Goal: Task Accomplishment & Management: Use online tool/utility

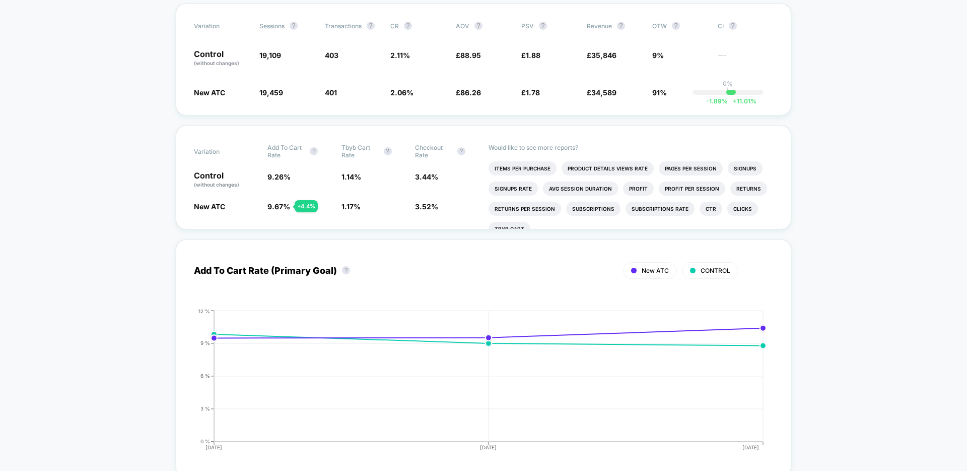
scroll to position [163, 0]
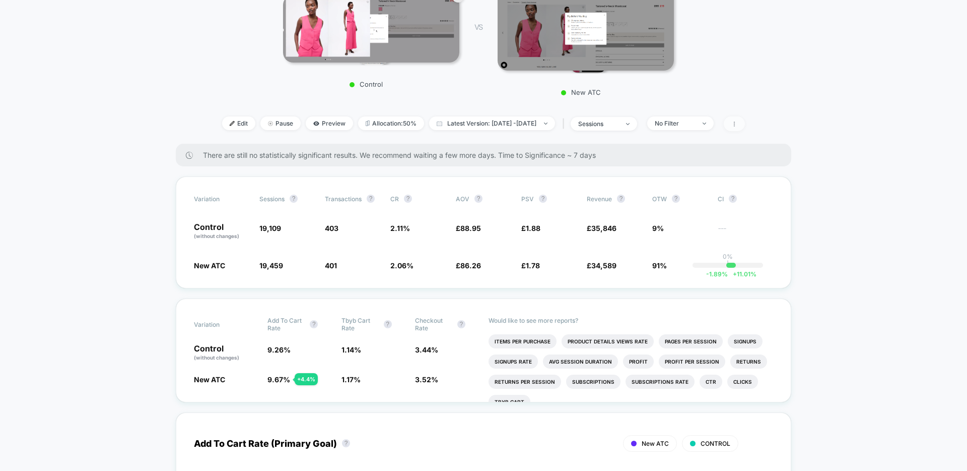
click at [745, 121] on span at bounding box center [734, 123] width 21 height 15
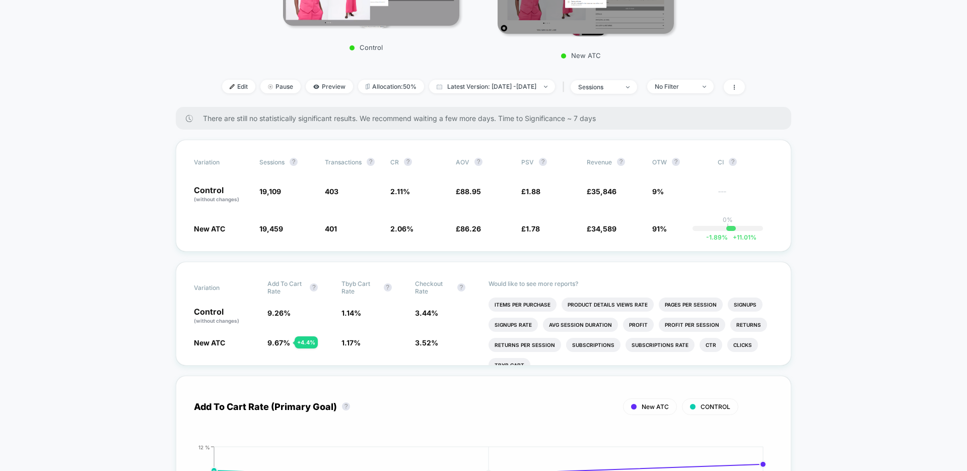
scroll to position [0, 0]
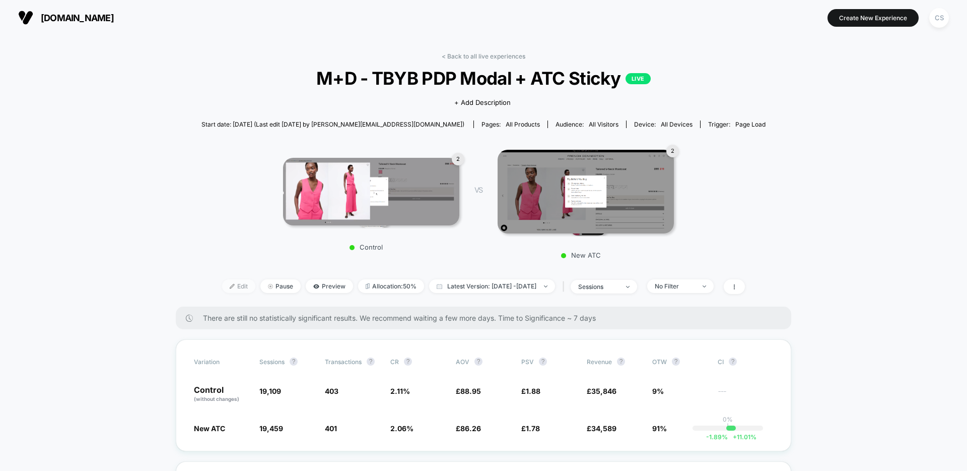
click at [230, 287] on span "Edit" at bounding box center [238, 286] width 33 height 14
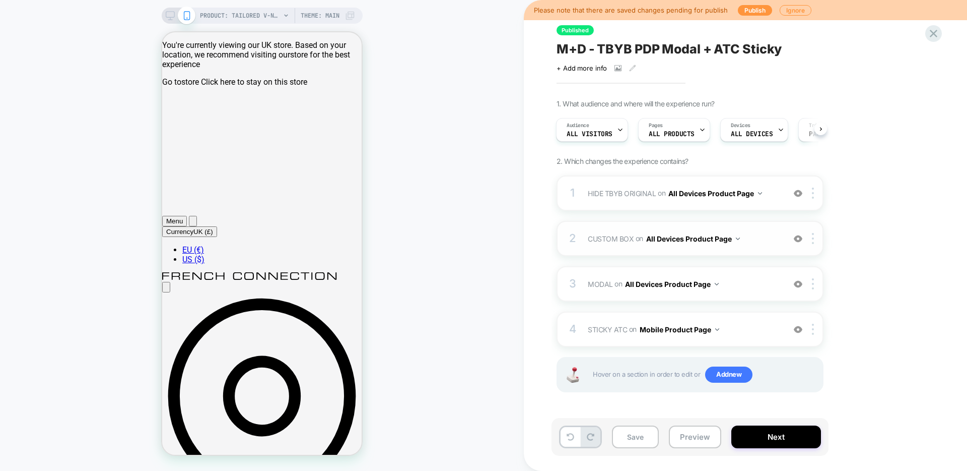
click at [723, 243] on button "All Devices Product Page" at bounding box center [693, 238] width 94 height 15
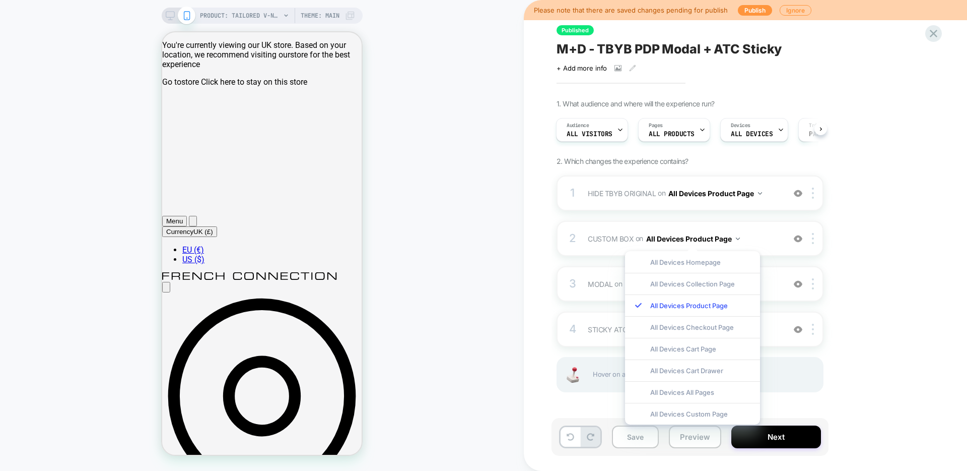
click at [884, 253] on div "1. What audience and where will the experience run? Audience All Visitors Pages…" at bounding box center [741, 258] width 368 height 318
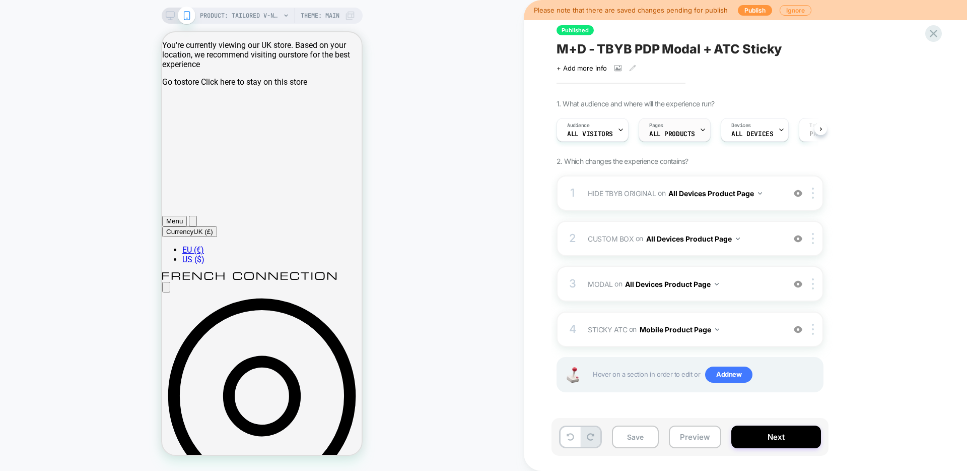
click at [689, 133] on span "ALL PRODUCTS" at bounding box center [672, 133] width 46 height 7
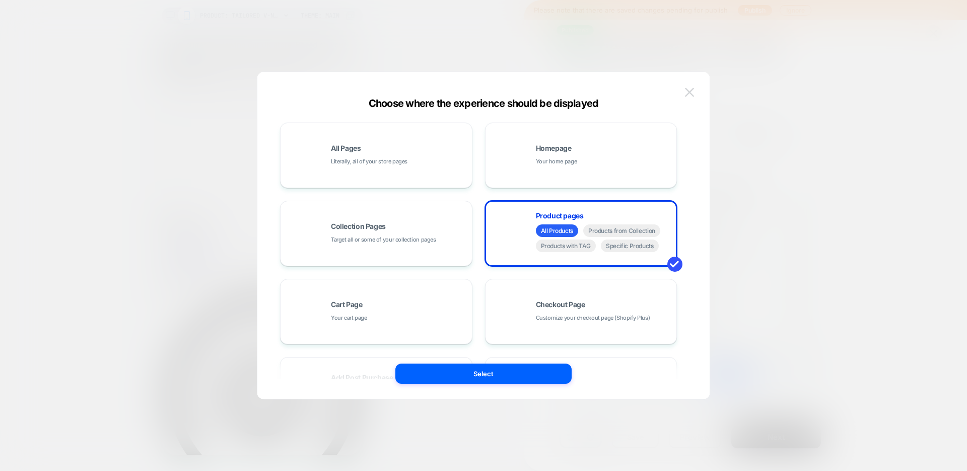
click at [684, 88] on button at bounding box center [689, 92] width 15 height 15
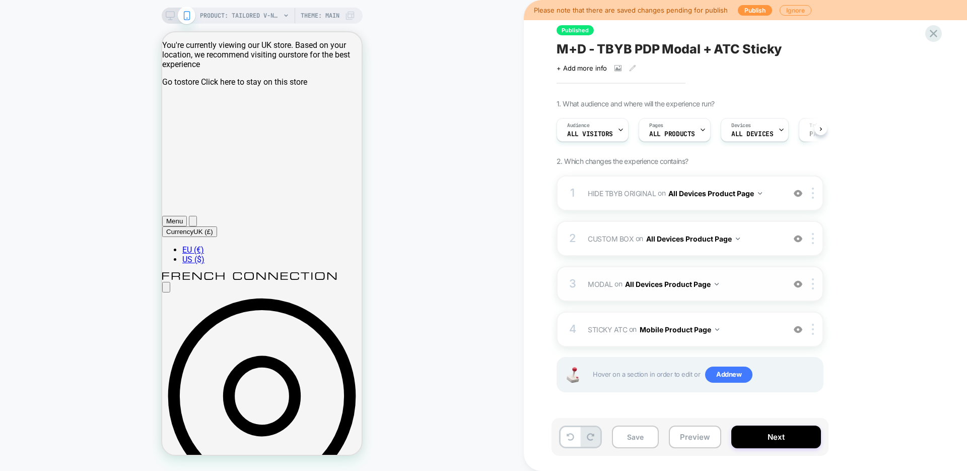
click at [701, 286] on button "All Devices Product Page" at bounding box center [672, 284] width 94 height 15
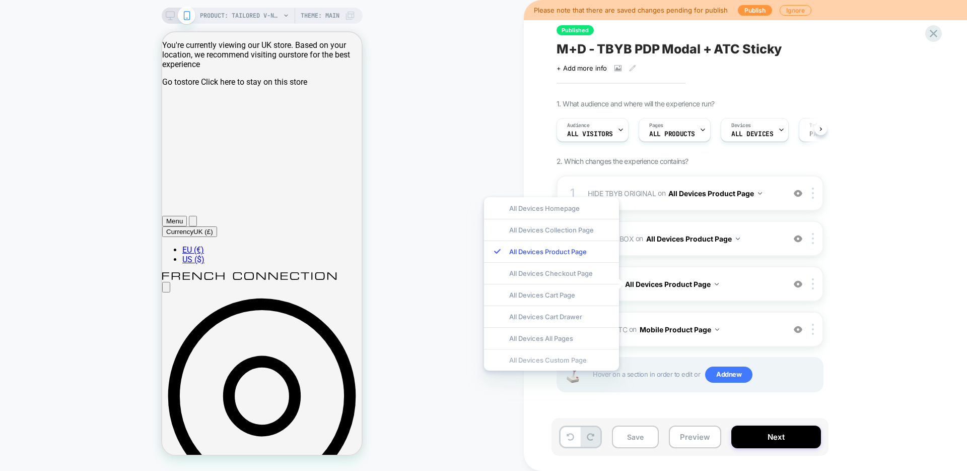
click at [592, 356] on div "All Devices Custom Page" at bounding box center [551, 360] width 135 height 22
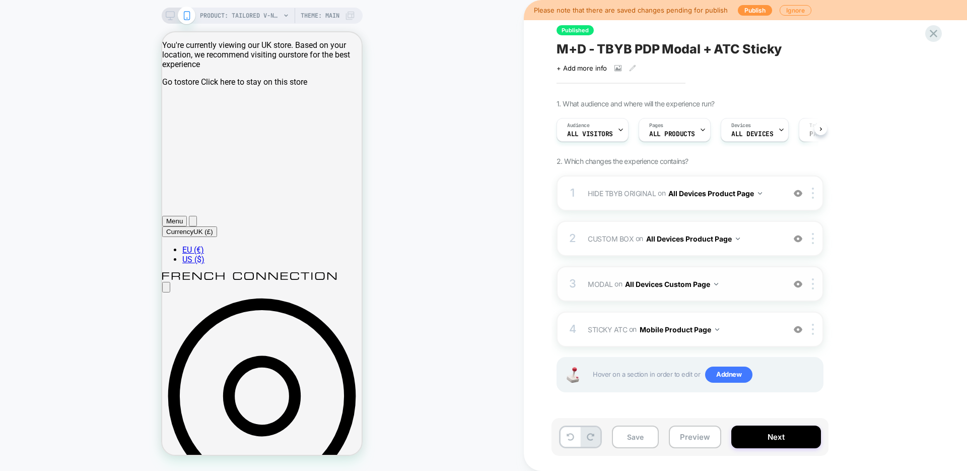
click at [671, 281] on button "All Devices Custom Page" at bounding box center [671, 284] width 93 height 15
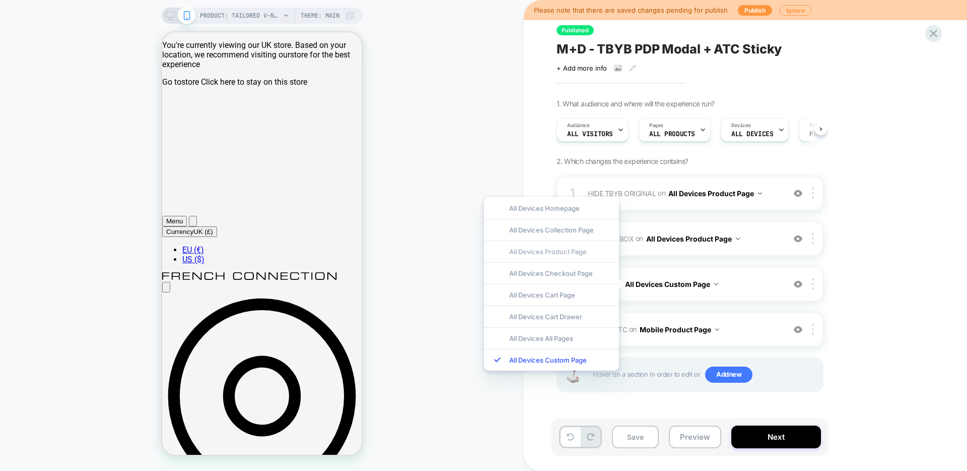
click at [594, 255] on div "All Devices Product Page" at bounding box center [551, 251] width 135 height 22
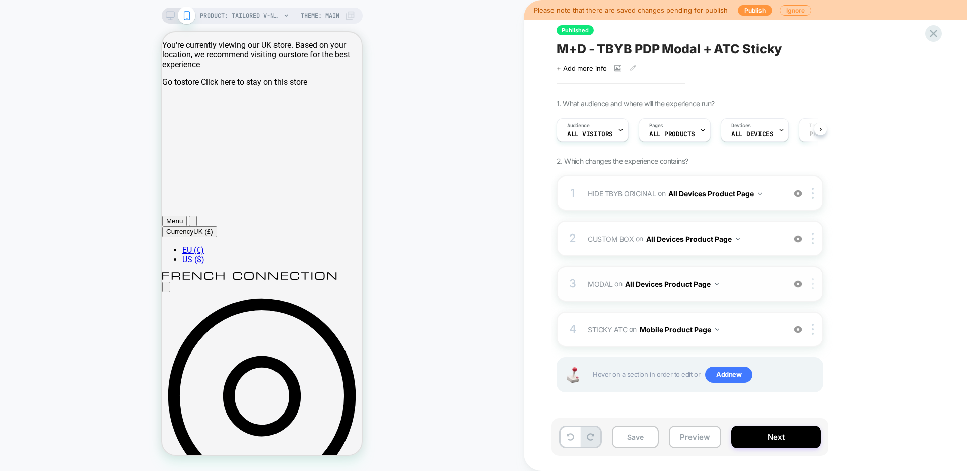
click at [811, 284] on div at bounding box center [815, 283] width 17 height 11
click at [667, 289] on button "All Devices Product Page" at bounding box center [672, 284] width 94 height 15
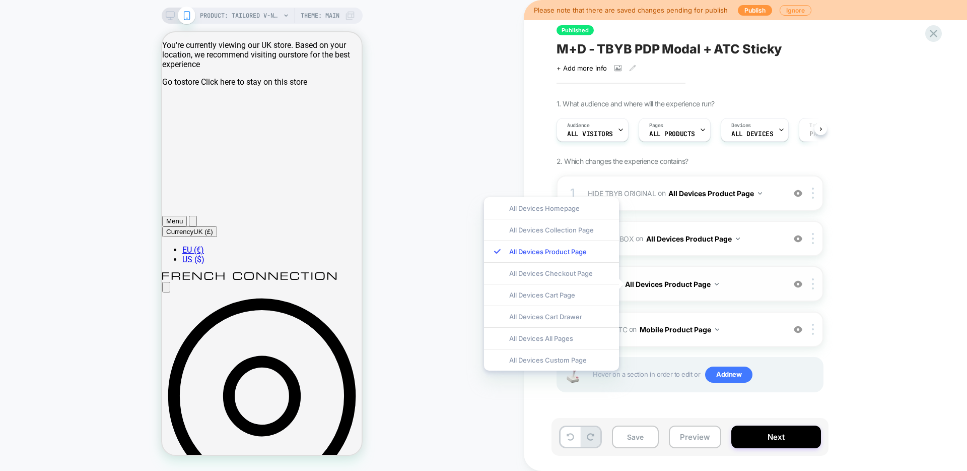
click at [655, 288] on button "All Devices Product Page" at bounding box center [672, 284] width 94 height 15
click at [753, 280] on span "MODAL Adding Code Block AFTER #MainContent>* on All Devices Product Page" at bounding box center [684, 284] width 192 height 15
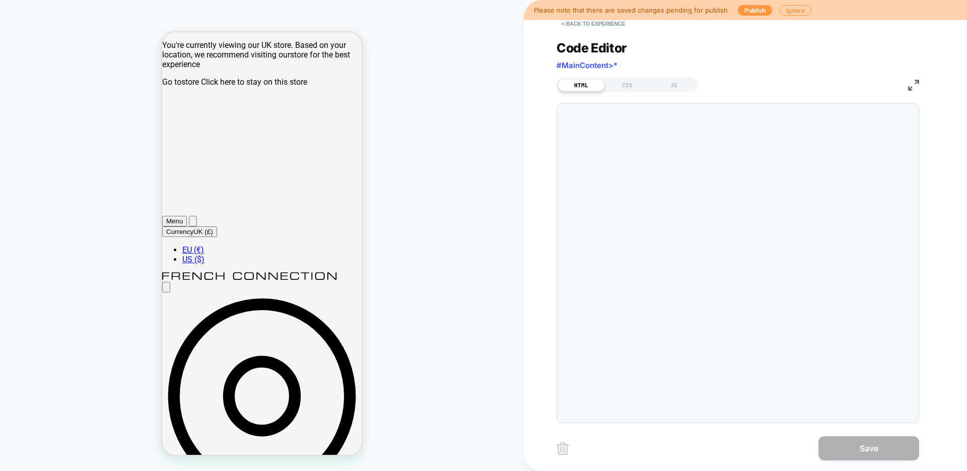
scroll to position [136, 0]
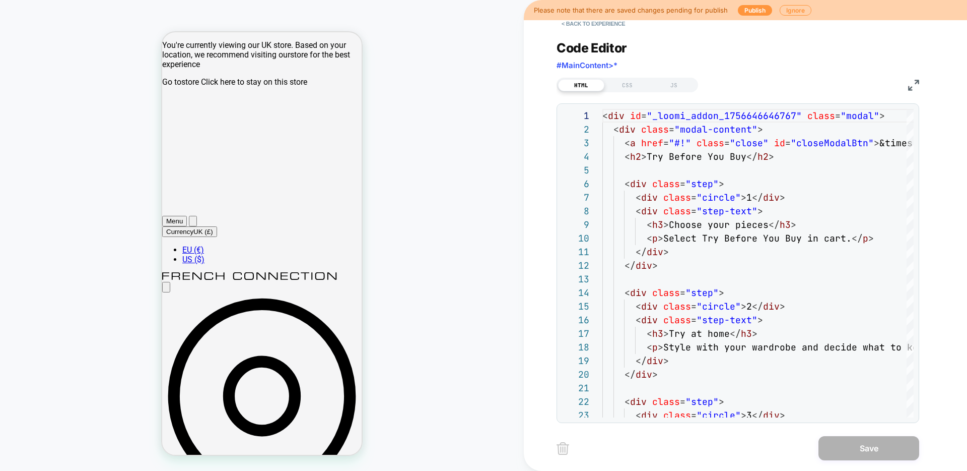
click at [600, 59] on div "Code Editor #MainContent>*" at bounding box center [738, 57] width 363 height 35
click at [600, 70] on span "#MainContent>*" at bounding box center [587, 65] width 61 height 10
click at [614, 27] on button "< Back to experience" at bounding box center [594, 24] width 74 height 16
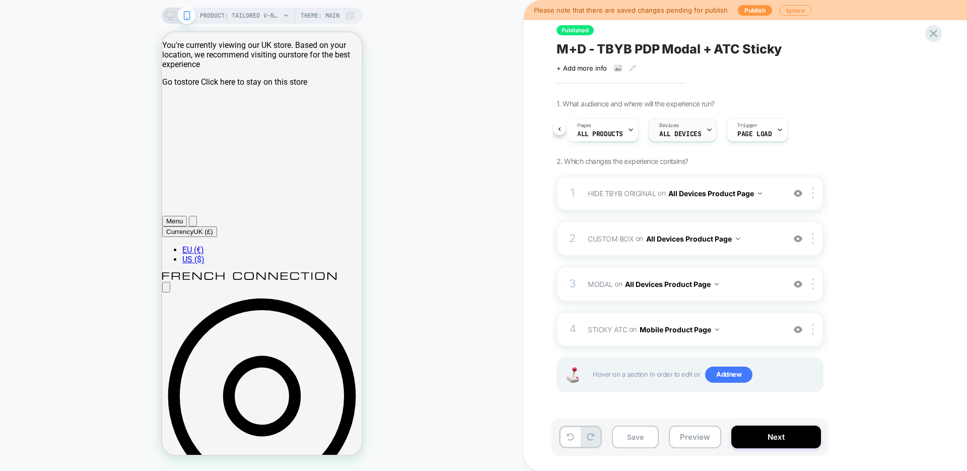
scroll to position [0, 0]
click at [725, 238] on button "All Devices Product Page" at bounding box center [693, 238] width 94 height 15
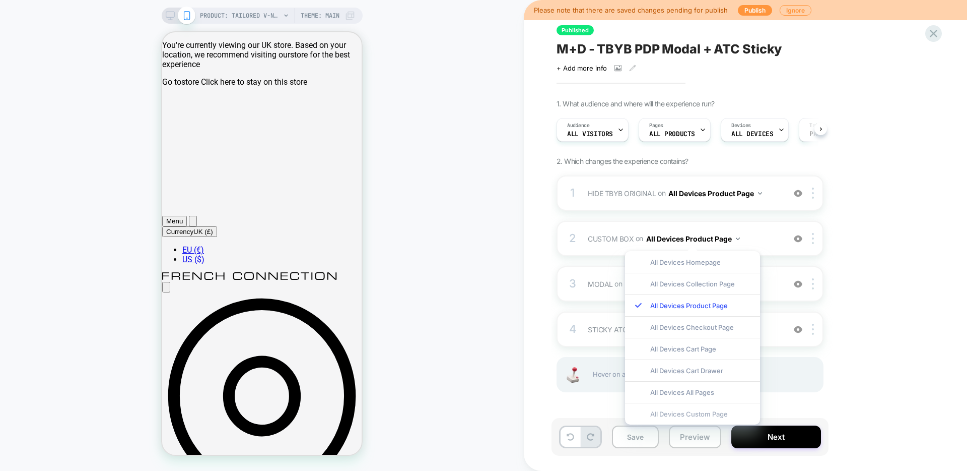
click at [724, 414] on div "All Devices Custom Page" at bounding box center [692, 414] width 135 height 22
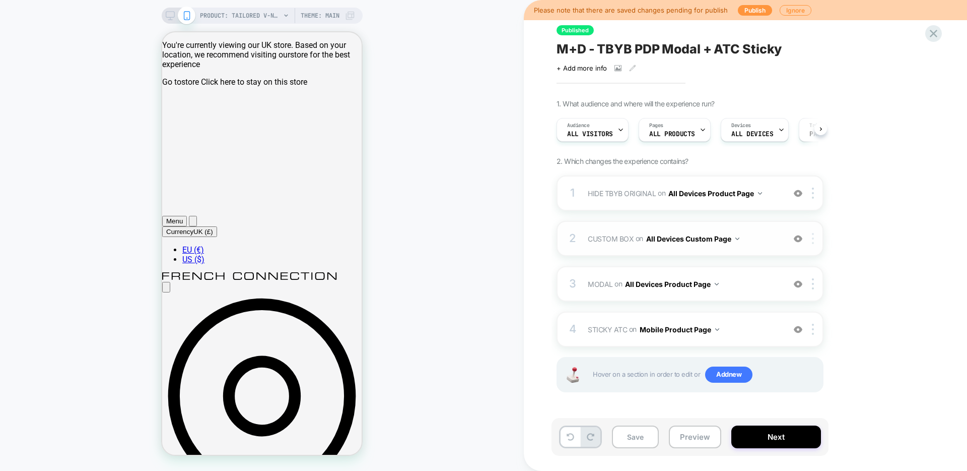
click at [814, 243] on div at bounding box center [815, 238] width 17 height 11
click at [718, 240] on button "All Devices Custom Page" at bounding box center [692, 238] width 93 height 15
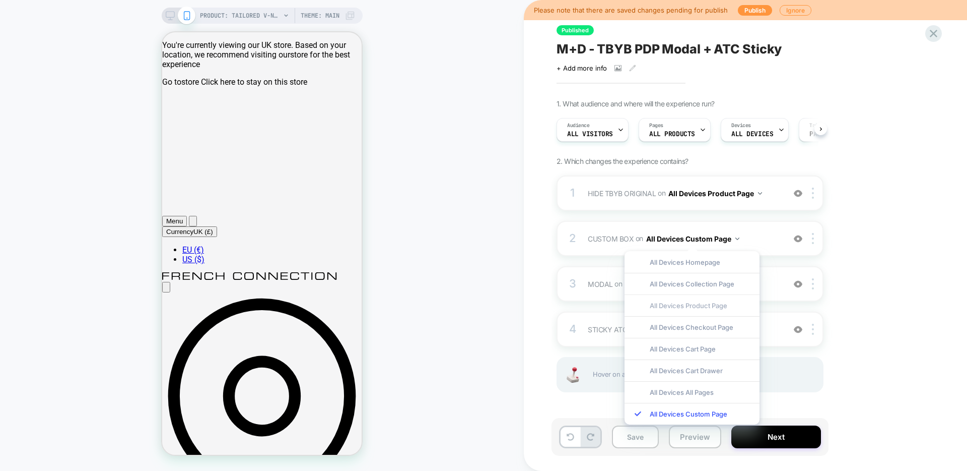
click at [723, 310] on div "All Devices Product Page" at bounding box center [692, 305] width 135 height 22
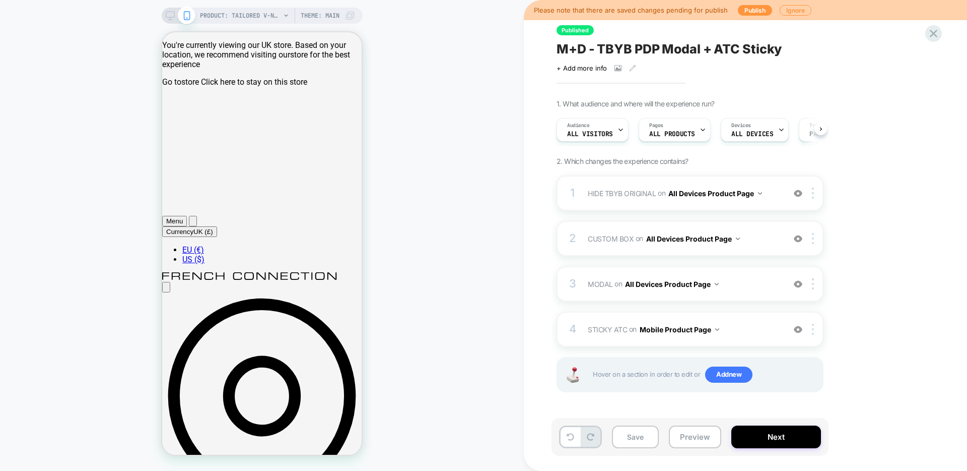
click at [893, 254] on div "1. What audience and where will the experience run? Audience All Visitors Pages…" at bounding box center [741, 258] width 368 height 318
click at [692, 327] on button "Mobile Product Page" at bounding box center [680, 329] width 80 height 15
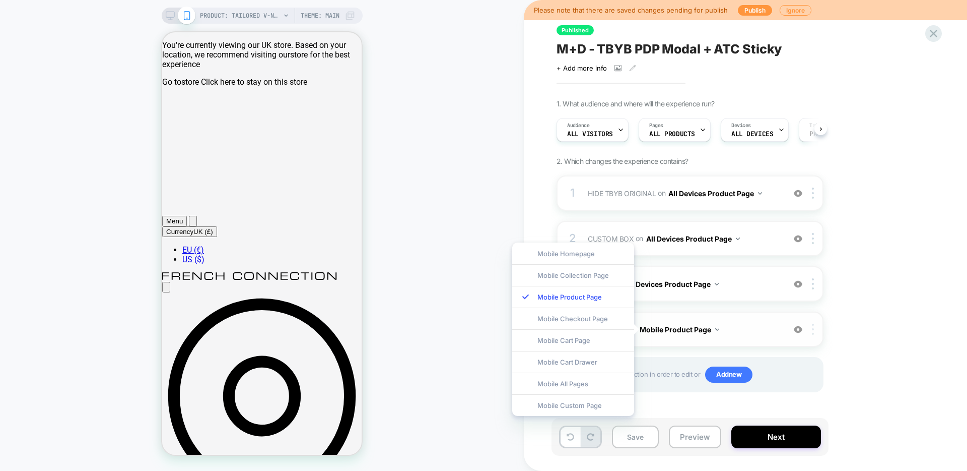
click at [814, 326] on div at bounding box center [815, 328] width 17 height 11
click at [851, 342] on div "1. What audience and where will the experience run? Audience All Visitors Pages…" at bounding box center [741, 258] width 368 height 318
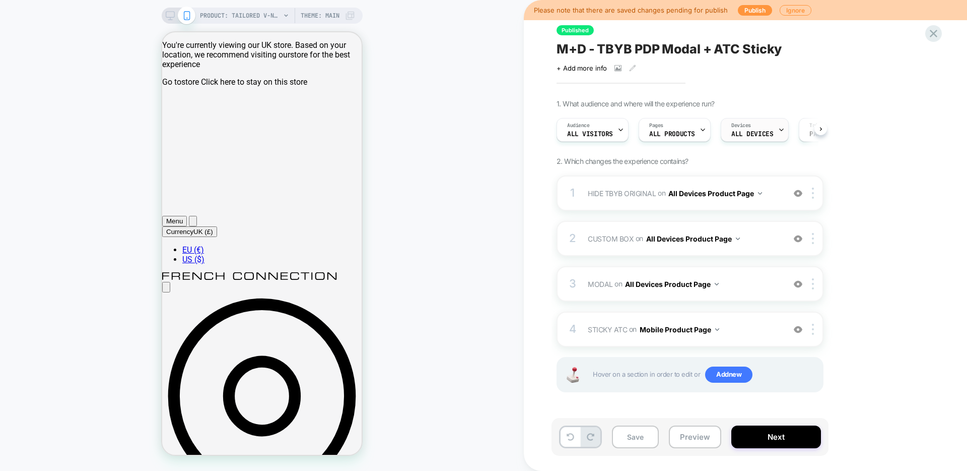
click at [754, 125] on div "Devices ALL DEVICES" at bounding box center [752, 129] width 62 height 23
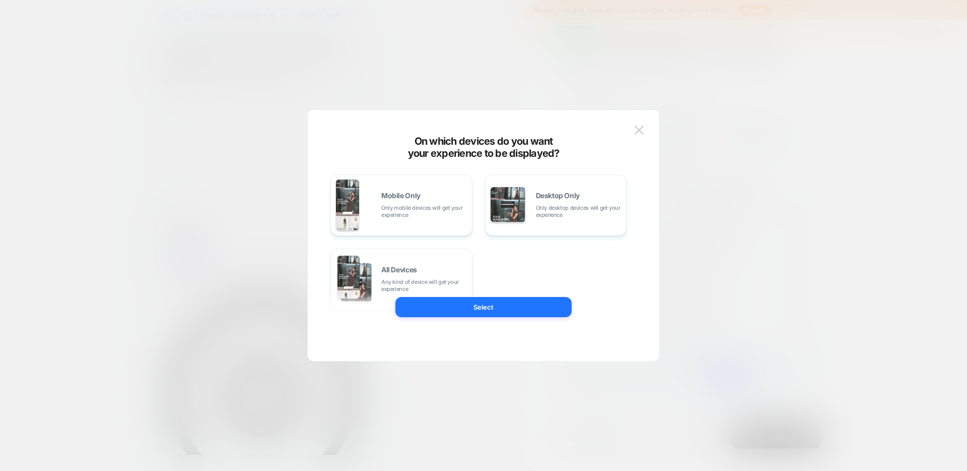
click at [748, 110] on div at bounding box center [483, 235] width 967 height 471
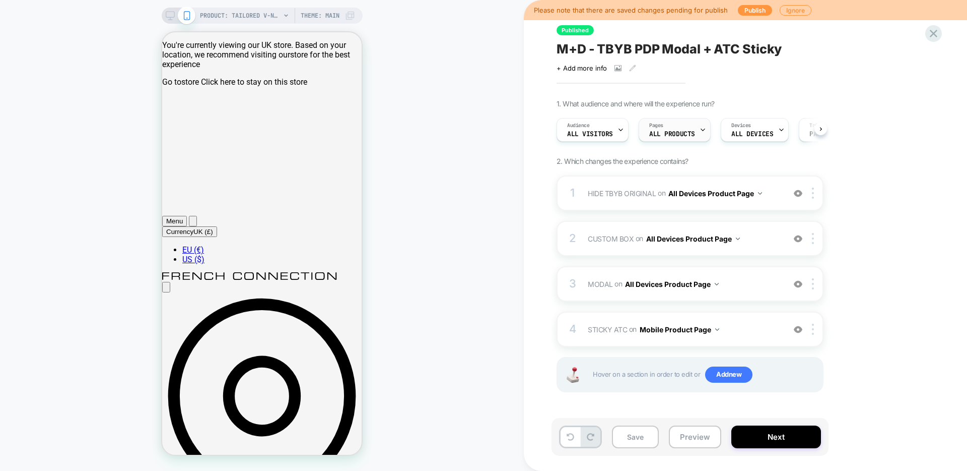
click at [673, 136] on span "ALL PRODUCTS" at bounding box center [672, 133] width 46 height 7
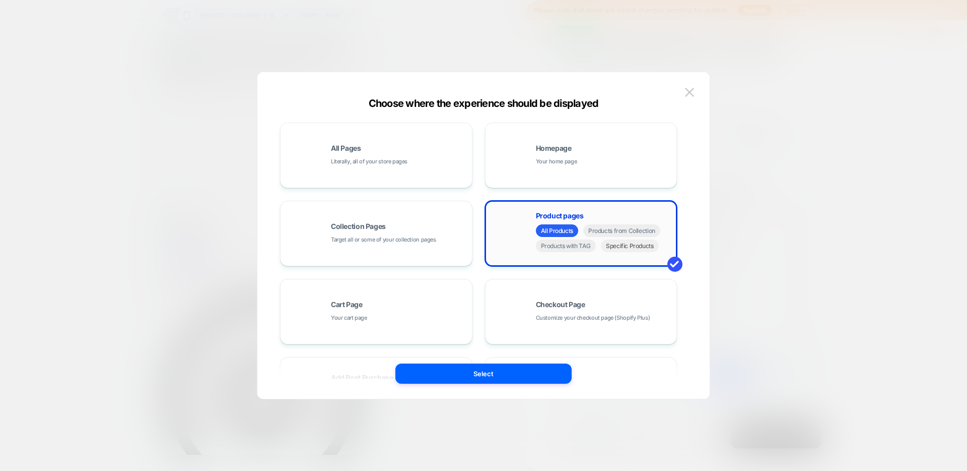
click at [633, 247] on span "Specific Products" at bounding box center [630, 245] width 58 height 13
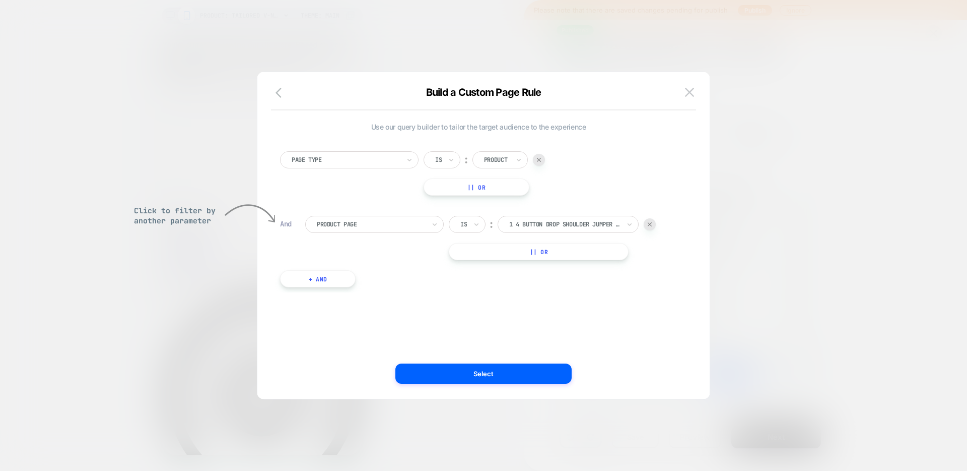
click at [348, 159] on div at bounding box center [346, 159] width 108 height 9
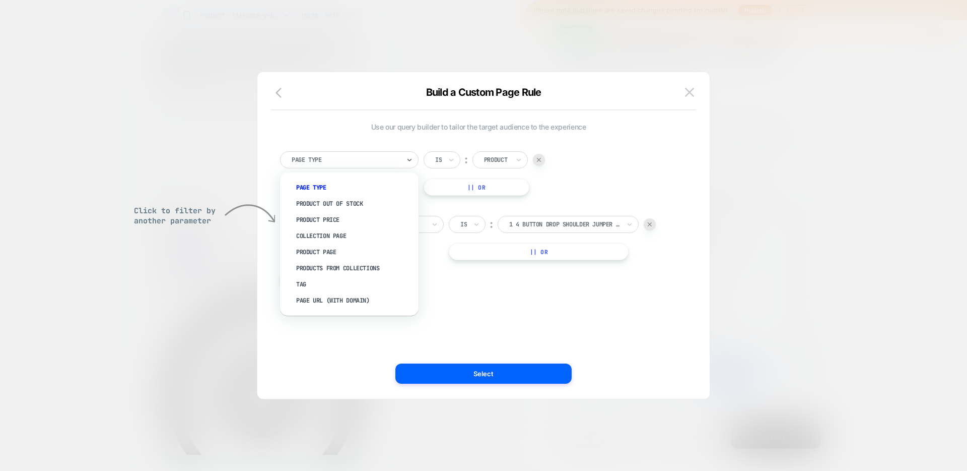
click at [348, 159] on div at bounding box center [346, 159] width 108 height 9
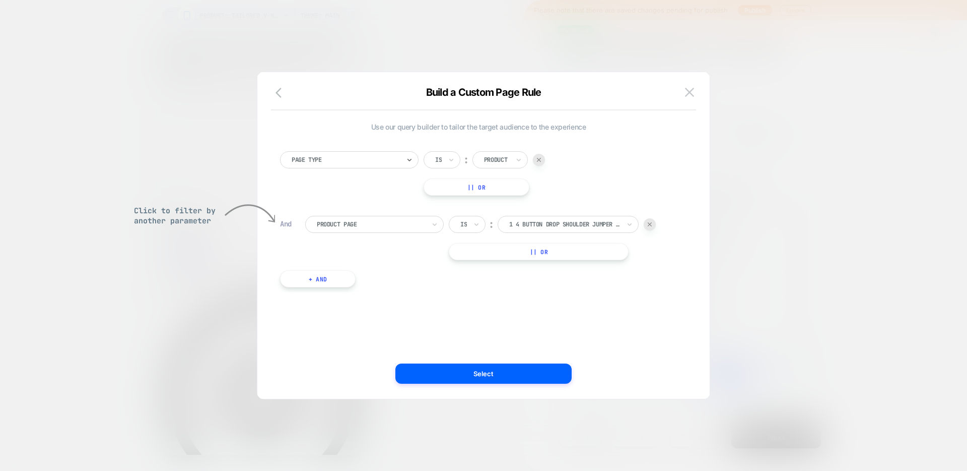
click at [348, 159] on div at bounding box center [346, 159] width 108 height 9
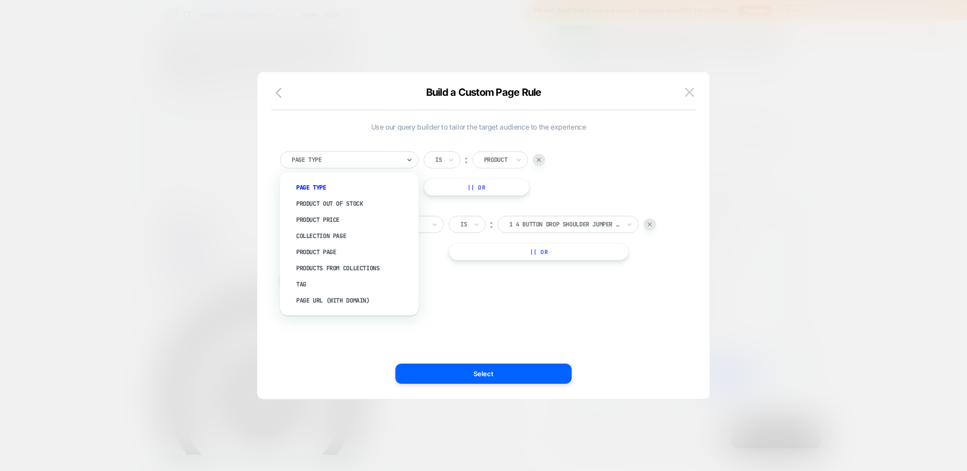
click at [348, 159] on div at bounding box center [346, 159] width 108 height 9
click at [341, 166] on div "Page Type" at bounding box center [349, 159] width 139 height 17
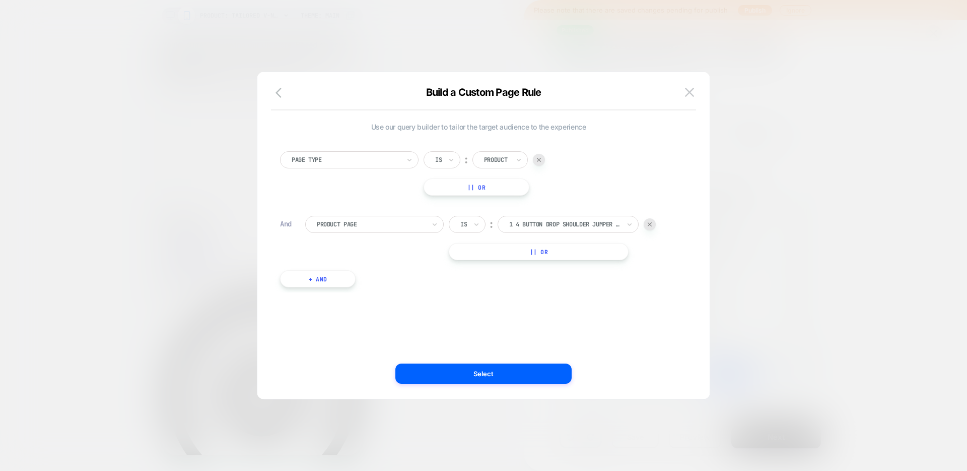
click at [478, 343] on div "Use our query builder to tailor the target audience to the experience Page Type…" at bounding box center [479, 235] width 422 height 286
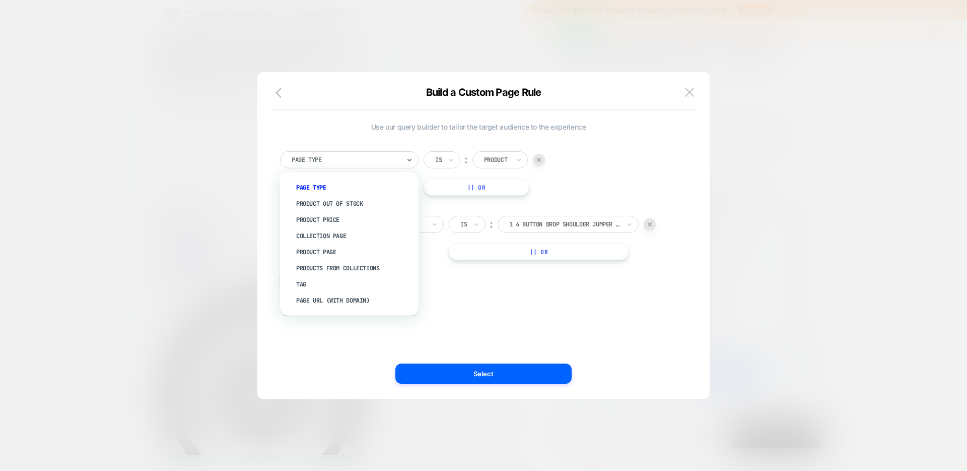
click at [338, 161] on div at bounding box center [346, 159] width 108 height 9
click at [437, 138] on div "option Page Type focused, 1 of 8. 8 results available. Use Up and Down to choos…" at bounding box center [478, 214] width 407 height 156
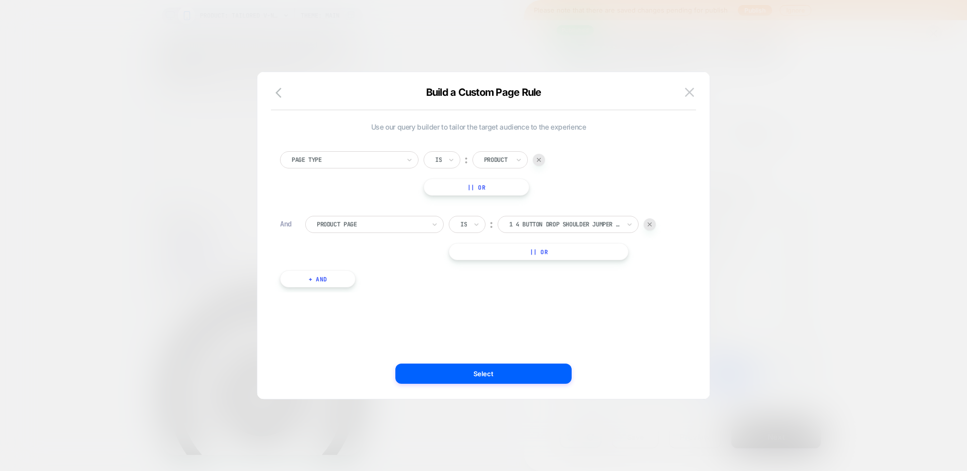
click at [363, 155] on div at bounding box center [346, 159] width 108 height 9
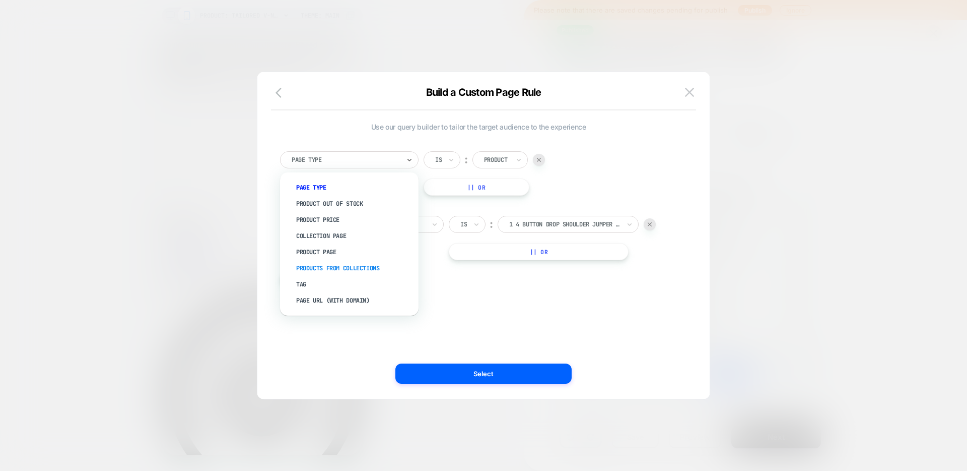
click at [343, 265] on div "Products From Collections" at bounding box center [354, 268] width 128 height 16
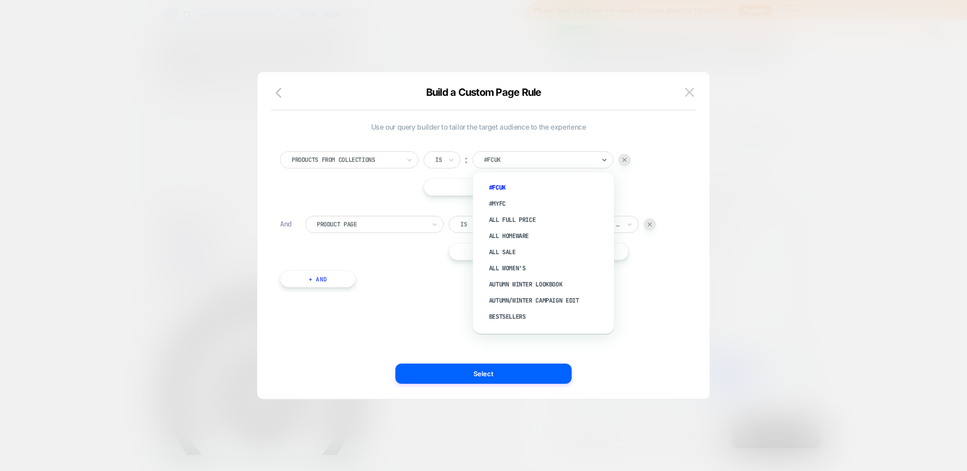
click at [492, 165] on div "#FCUK" at bounding box center [539, 159] width 113 height 11
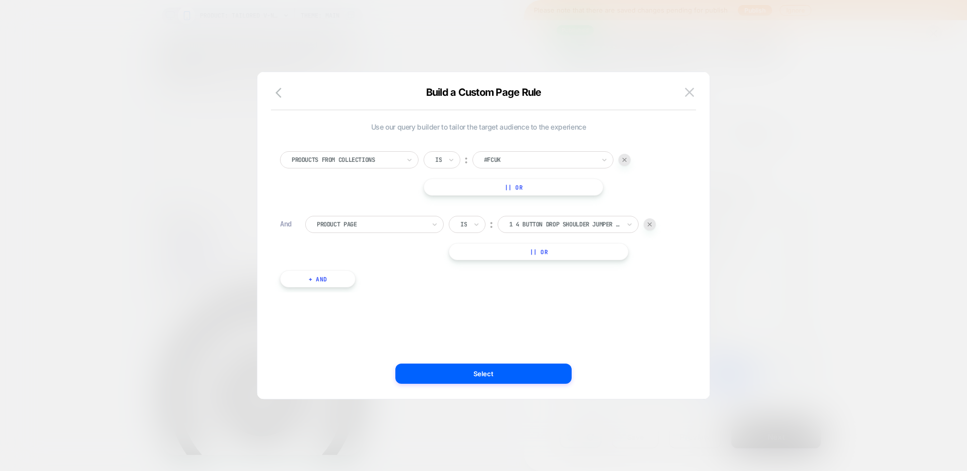
click at [369, 187] on div "Products From Collections Is ︰ #FCUK || Or" at bounding box center [478, 173] width 397 height 44
click at [655, 228] on div "Is ︰ 1 4 button drop shoulder jumper light camel [PERSON_NAME] 1 4 BUTTON DROP …" at bounding box center [552, 224] width 207 height 17
click at [650, 227] on div at bounding box center [650, 224] width 12 height 12
click at [447, 146] on div "Products From Collections Is ︰ #FCUK || Or + And" at bounding box center [478, 182] width 407 height 92
click at [440, 168] on div "Is ︰ #FCUK || Or" at bounding box center [527, 173] width 207 height 44
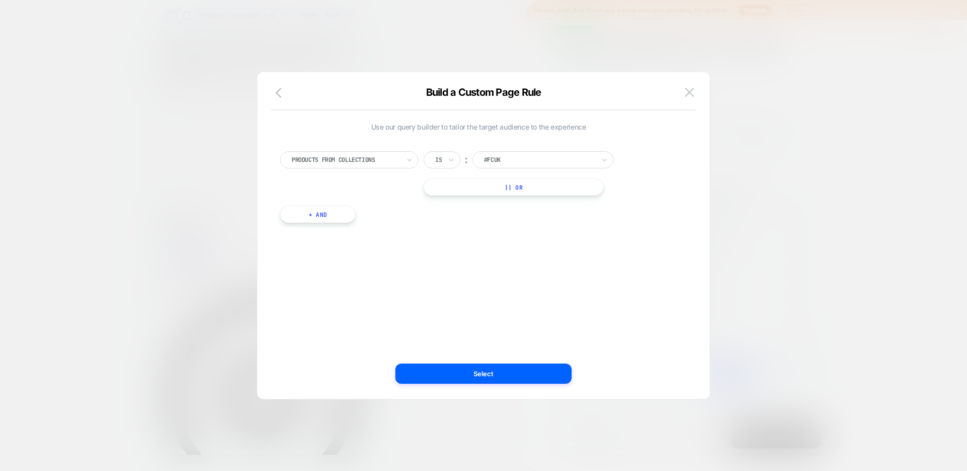
click at [380, 160] on div at bounding box center [346, 159] width 108 height 9
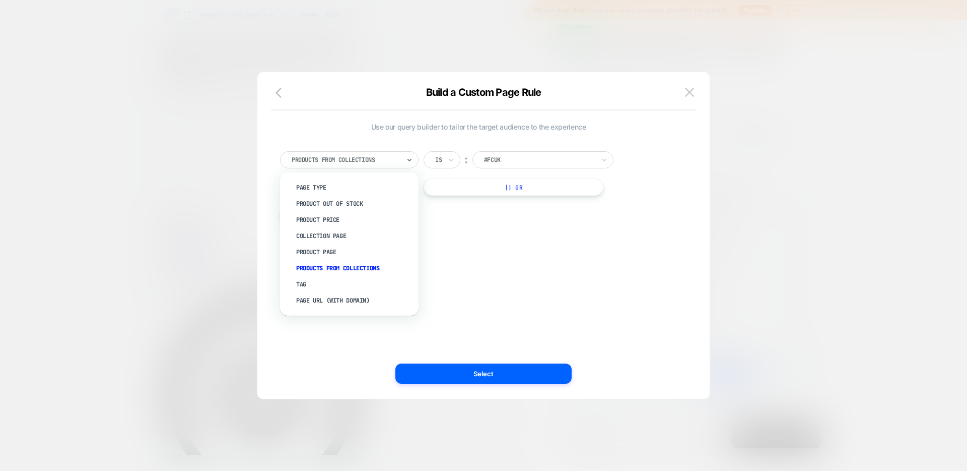
click at [440, 160] on div at bounding box center [438, 159] width 7 height 9
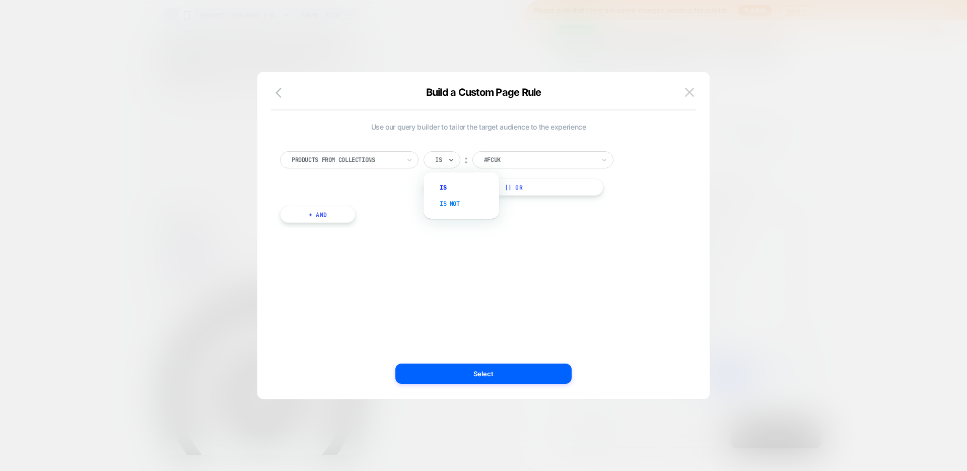
click at [470, 199] on div "Is not" at bounding box center [466, 203] width 65 height 16
click at [531, 160] on div at bounding box center [552, 159] width 111 height 9
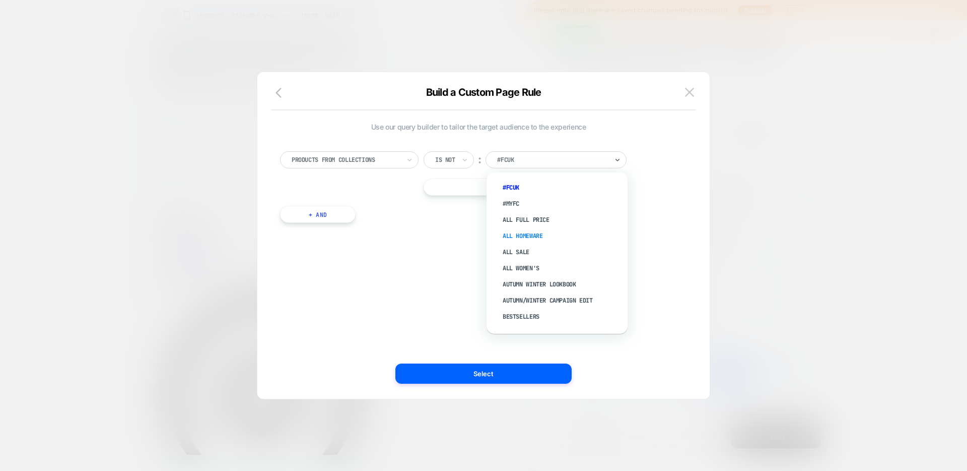
click at [549, 237] on div "All Homeware" at bounding box center [562, 236] width 131 height 16
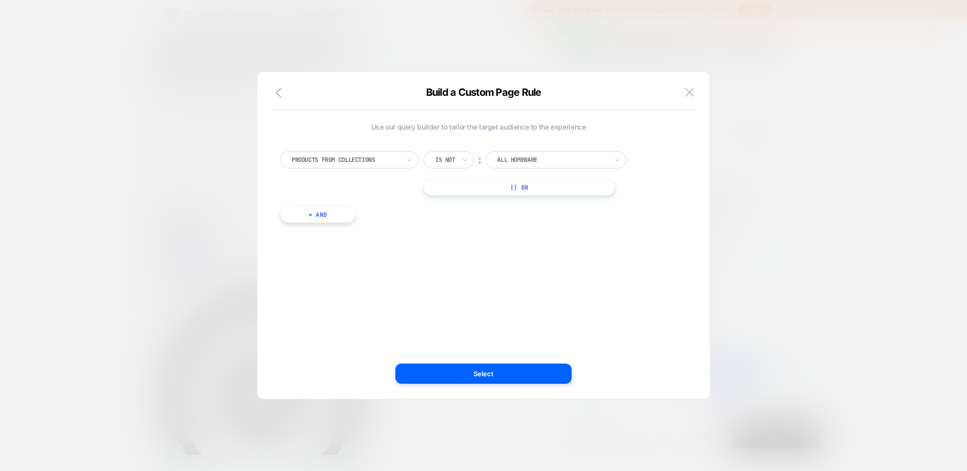
click at [508, 284] on div "Use our query builder to tailor the target audience to the experience Products …" at bounding box center [479, 235] width 422 height 286
click at [472, 378] on button "Select" at bounding box center [483, 373] width 176 height 20
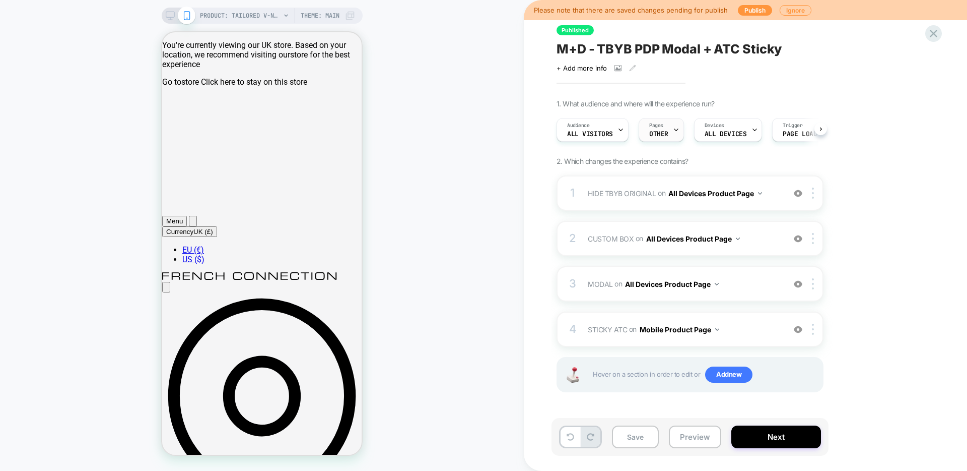
click at [659, 133] on span "OTHER" at bounding box center [658, 133] width 19 height 7
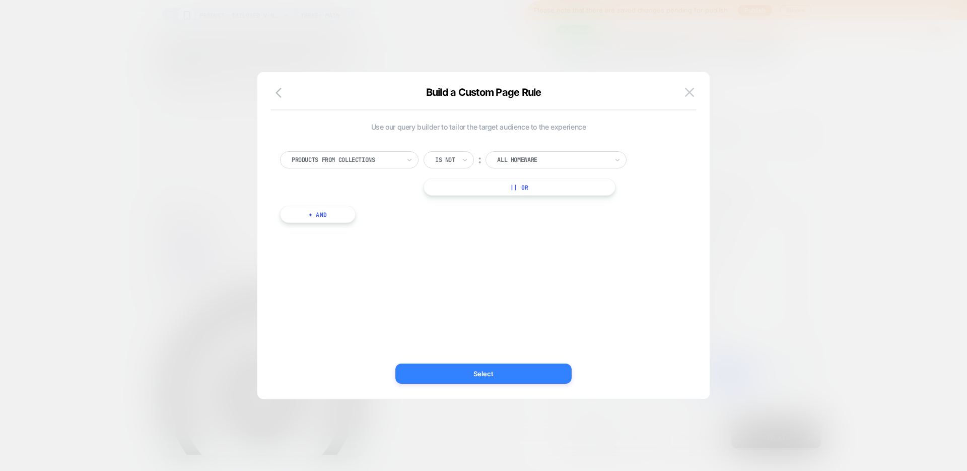
click at [509, 370] on button "Select" at bounding box center [483, 373] width 176 height 20
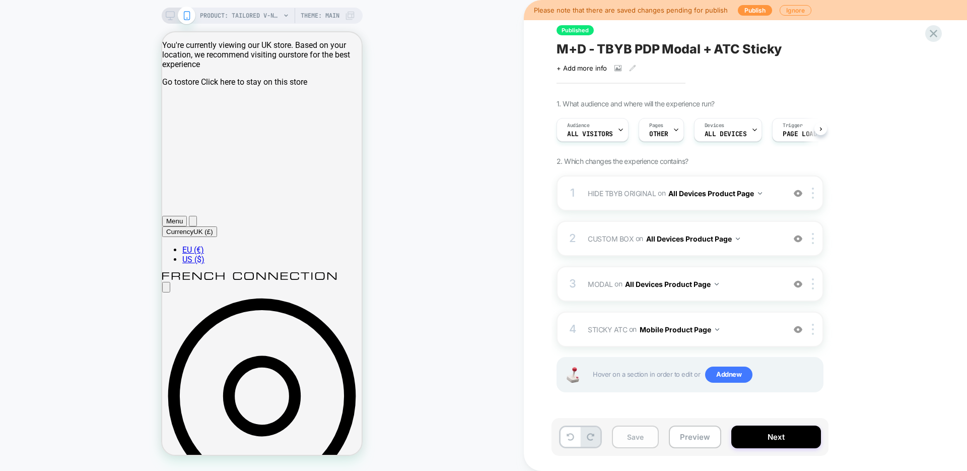
click at [631, 441] on button "Save" at bounding box center [635, 436] width 47 height 23
click at [659, 123] on span "Pages" at bounding box center [656, 125] width 14 height 7
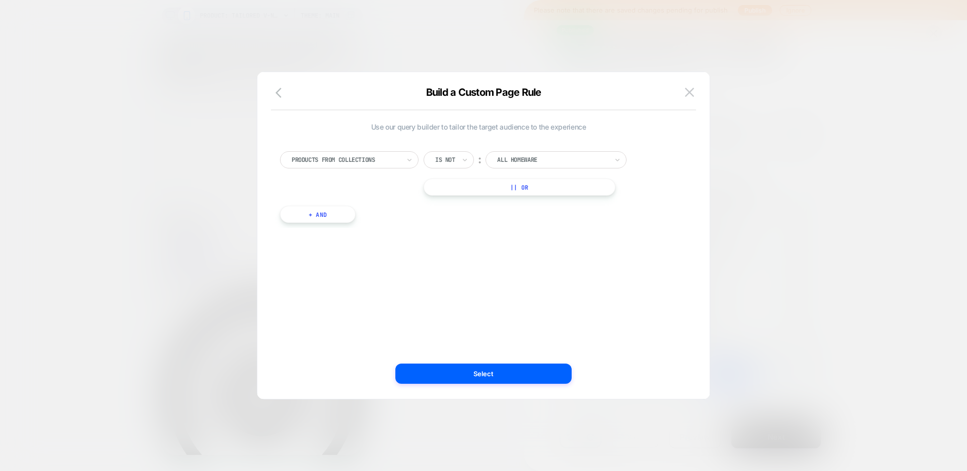
click at [473, 358] on div "Use our query builder to tailor the target audience to the experience Products …" at bounding box center [479, 235] width 422 height 286
click at [473, 371] on button "Select" at bounding box center [483, 373] width 176 height 20
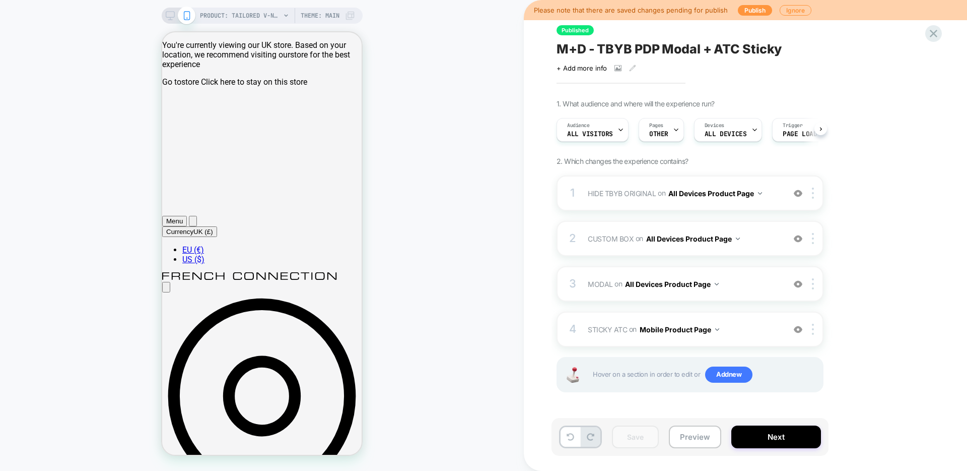
drag, startPoint x: 748, startPoint y: 9, endPoint x: 760, endPoint y: 119, distance: 111.0
click at [760, 121] on div "Please note that there are saved changes pending for publish Publish Ignore Pub…" at bounding box center [745, 235] width 443 height 471
click at [743, 8] on button "Publish" at bounding box center [755, 10] width 34 height 11
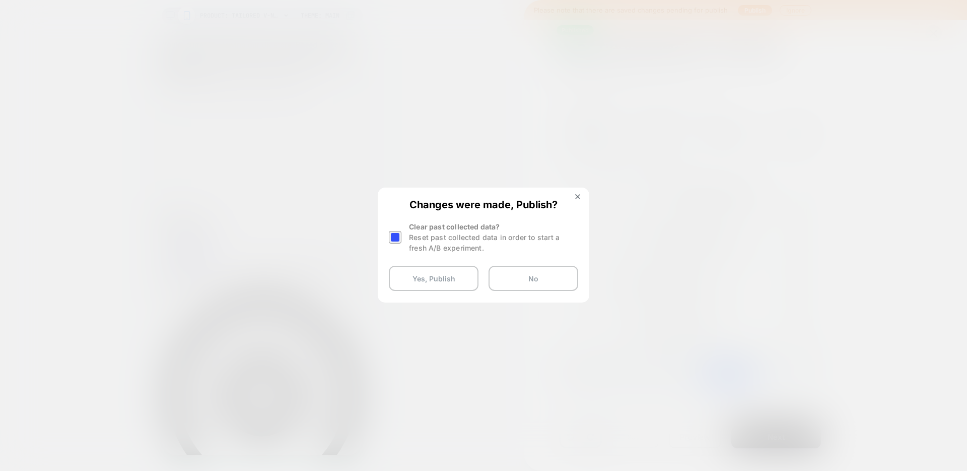
click at [447, 236] on div "Reset past collected data in order to start a fresh A/B experiment." at bounding box center [493, 242] width 169 height 21
click at [398, 240] on div at bounding box center [395, 237] width 13 height 13
click at [439, 281] on button "Yes, Publish" at bounding box center [434, 277] width 90 height 25
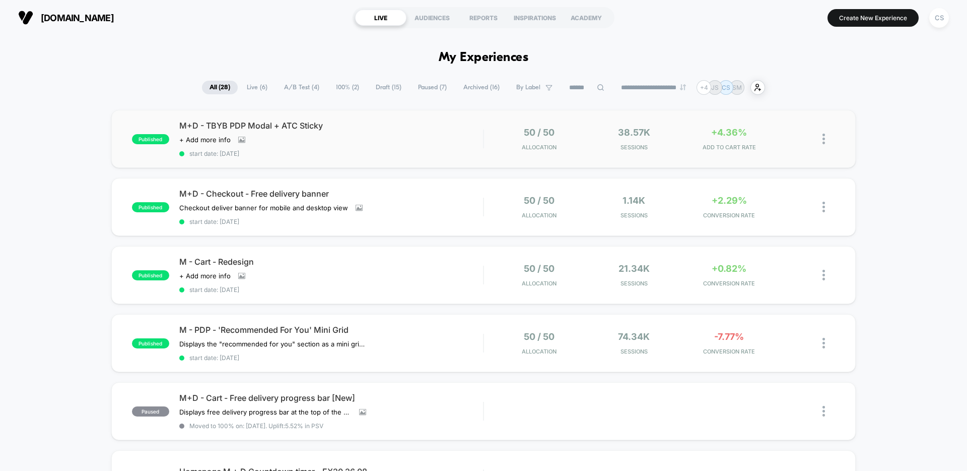
click at [835, 151] on div "published M+D - TBYB PDP Modal + ATC Sticky Click to view images Click to edit …" at bounding box center [483, 139] width 745 height 58
click at [826, 137] on div at bounding box center [829, 139] width 13 height 24
click at [785, 155] on div "Preview Link" at bounding box center [772, 151] width 91 height 23
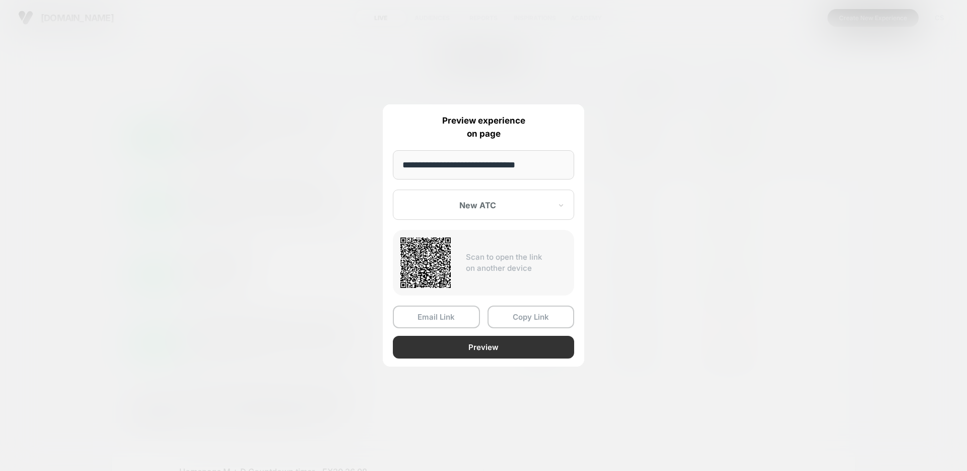
click at [507, 344] on button "Preview" at bounding box center [483, 347] width 181 height 23
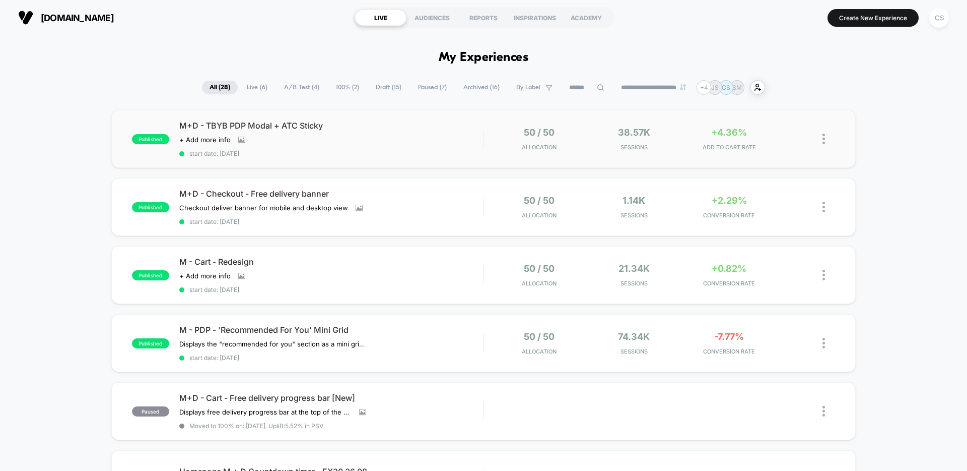
click at [822, 143] on div at bounding box center [816, 139] width 38 height 24
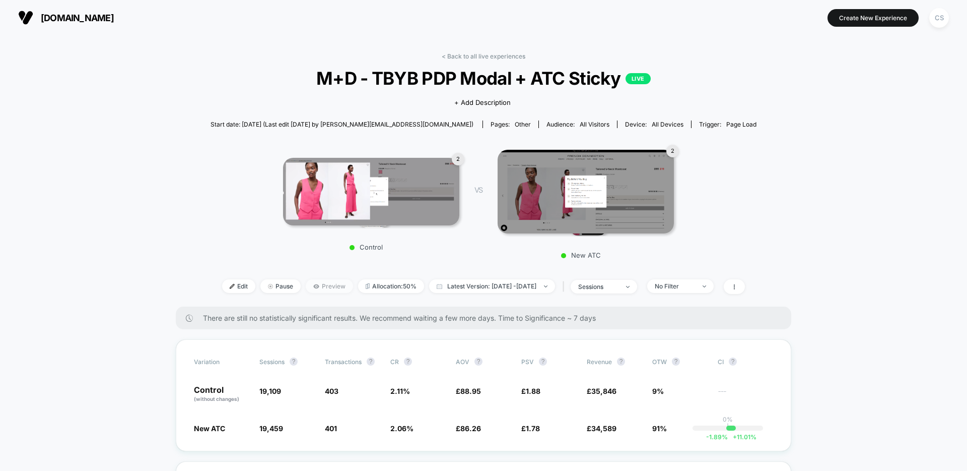
click at [317, 281] on span "Preview" at bounding box center [329, 286] width 47 height 14
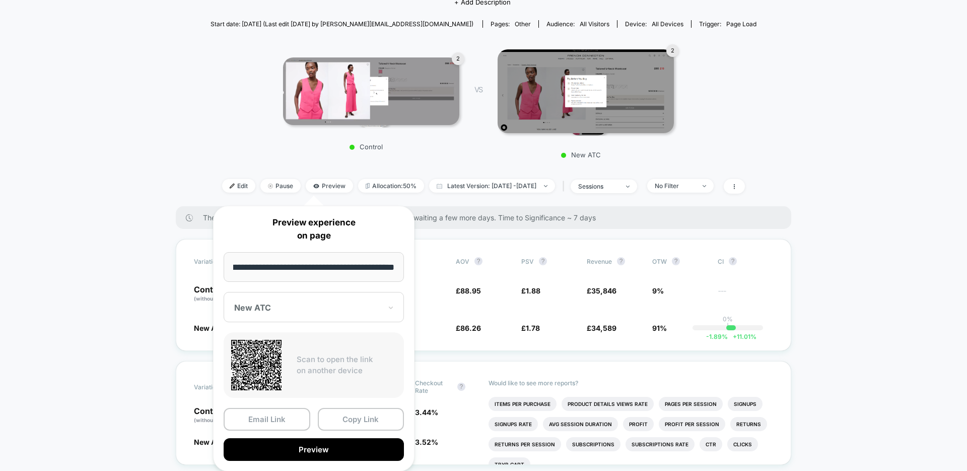
scroll to position [102, 0]
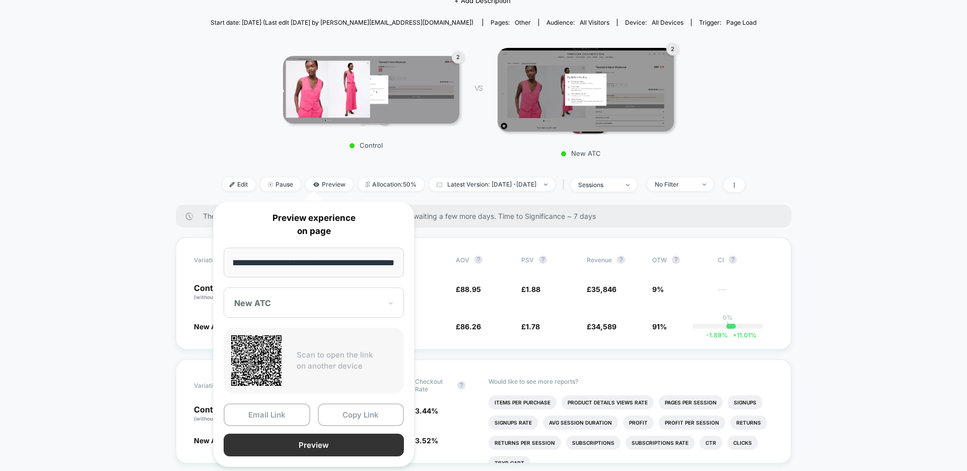
click at [355, 436] on button "Preview" at bounding box center [314, 444] width 180 height 23
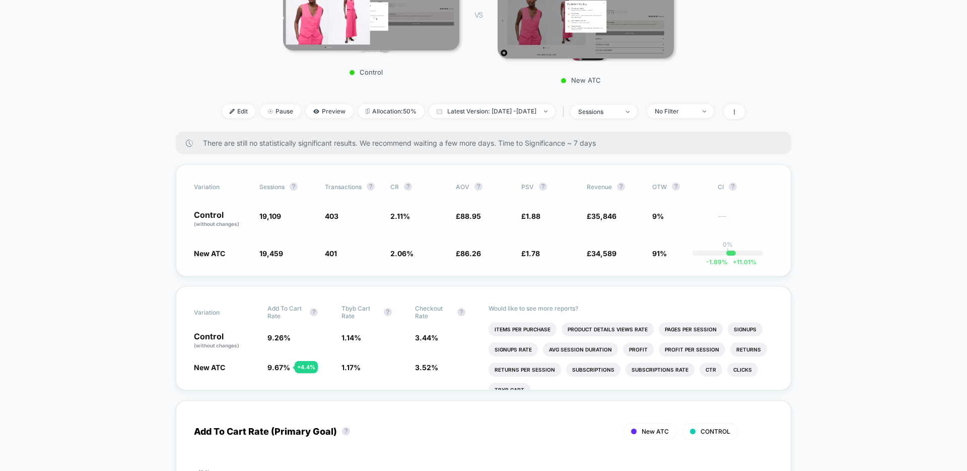
scroll to position [174, 0]
click at [309, 120] on div "< Back to all live experiences M+D - TBYB PDP Modal + ATC Sticky LIVE Click to …" at bounding box center [484, 5] width 546 height 254
click at [310, 117] on span "Preview" at bounding box center [329, 112] width 47 height 14
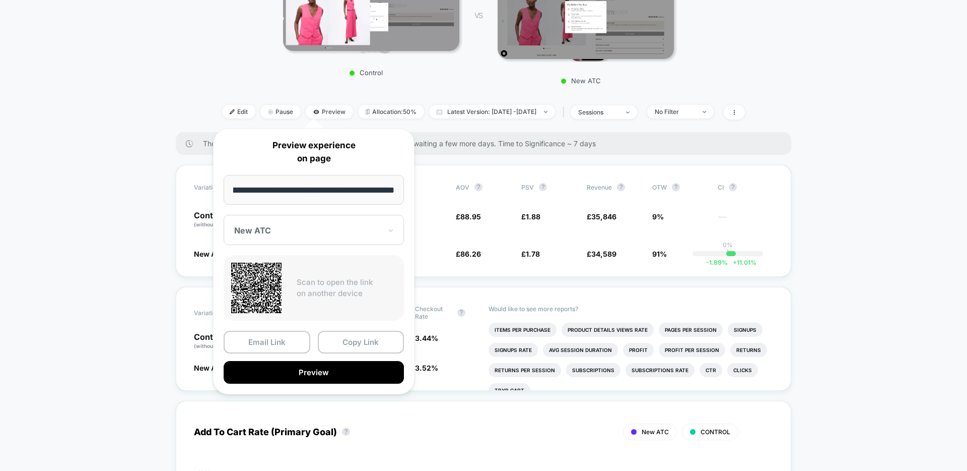
scroll to position [0, 0]
click at [320, 358] on div "Email Link Copy Link Preview" at bounding box center [314, 356] width 180 height 53
click at [320, 363] on button "Preview" at bounding box center [314, 372] width 180 height 23
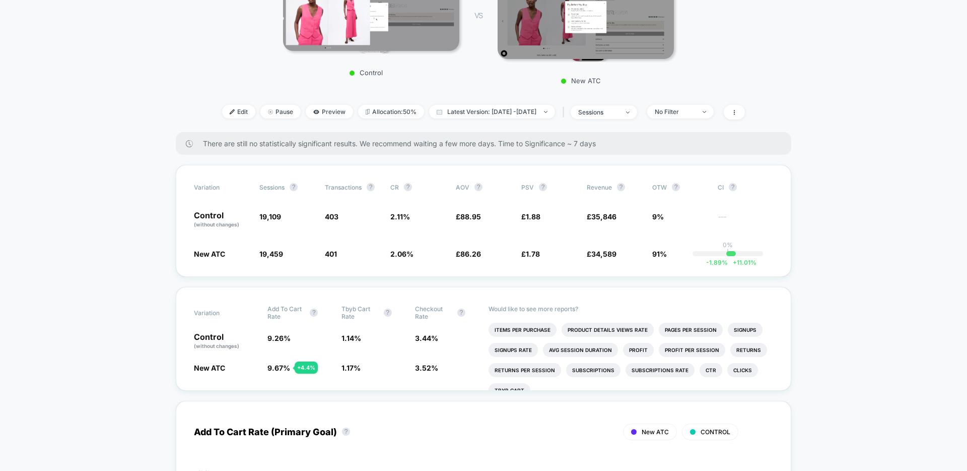
drag, startPoint x: 748, startPoint y: 113, endPoint x: 768, endPoint y: 117, distance: 20.5
click at [738, 113] on icon at bounding box center [734, 112] width 6 height 6
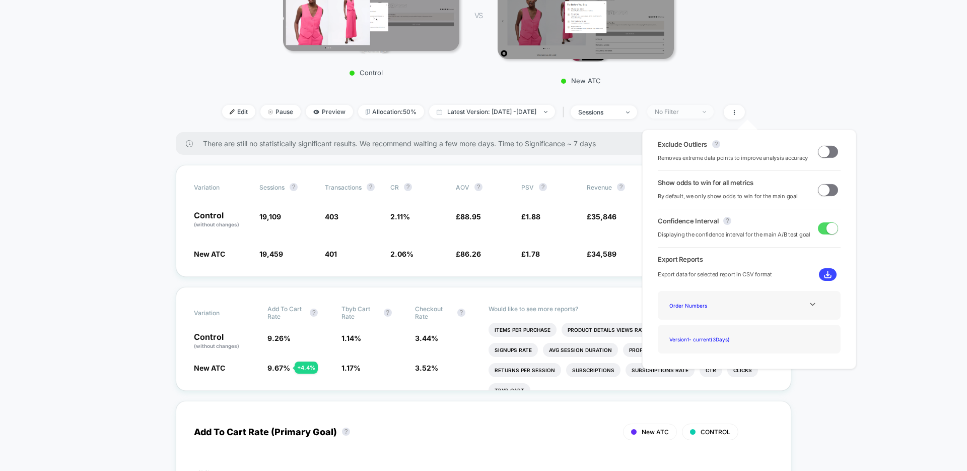
click at [684, 105] on span "No Filter" at bounding box center [680, 112] width 66 height 14
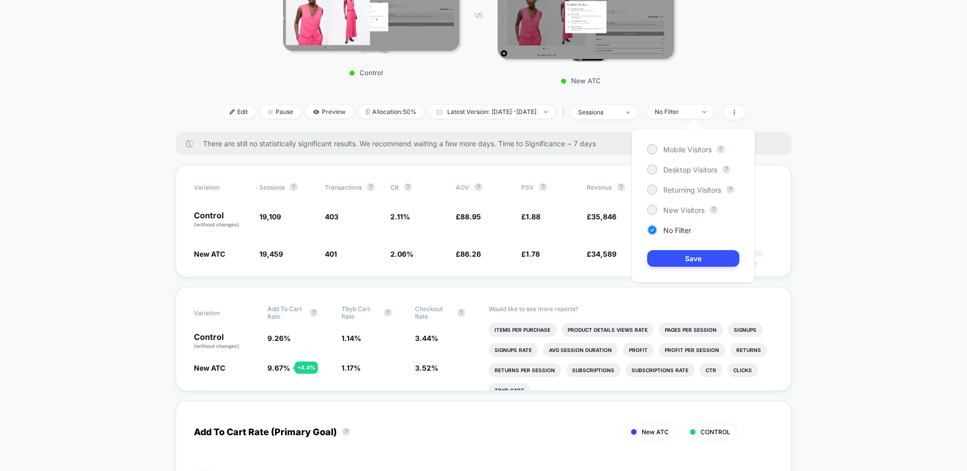
drag, startPoint x: 634, startPoint y: 96, endPoint x: 578, endPoint y: 121, distance: 61.6
click at [634, 96] on div "< Back to all live experiences M+D - TBYB PDP Modal + ATC Sticky LIVE Click to …" at bounding box center [484, 5] width 546 height 254
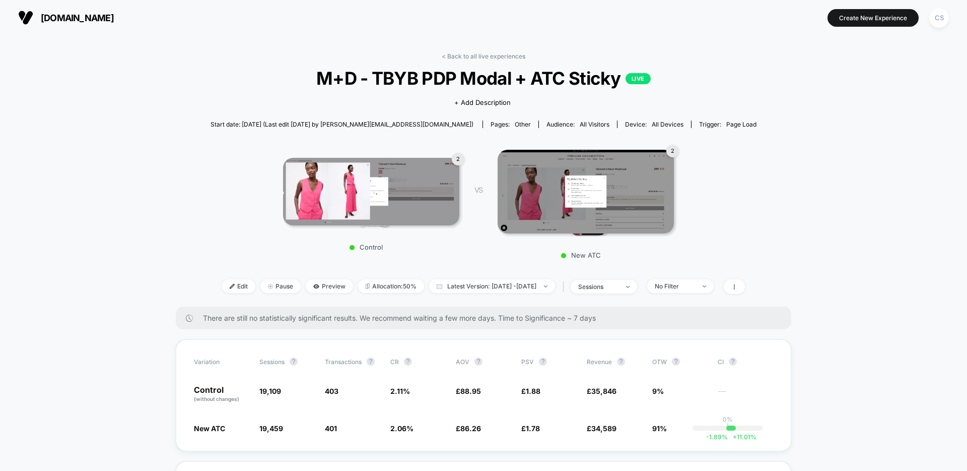
scroll to position [1, 0]
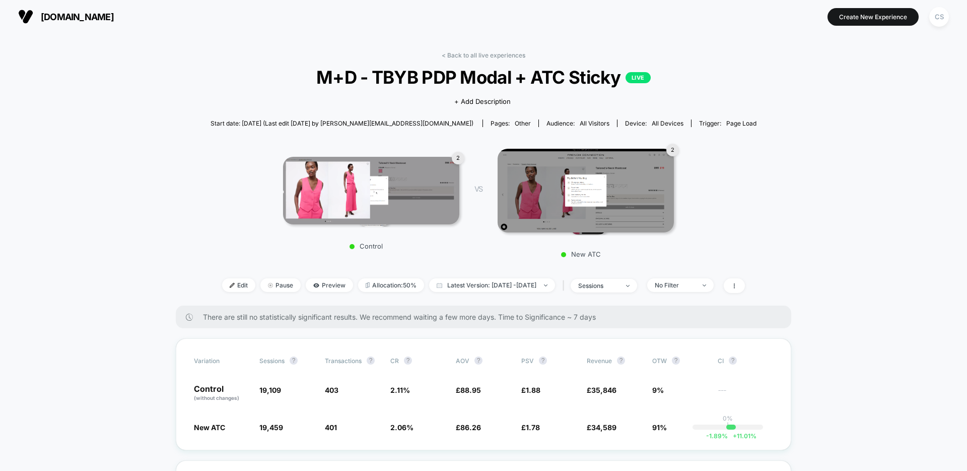
click at [222, 291] on span "Edit" at bounding box center [238, 285] width 33 height 14
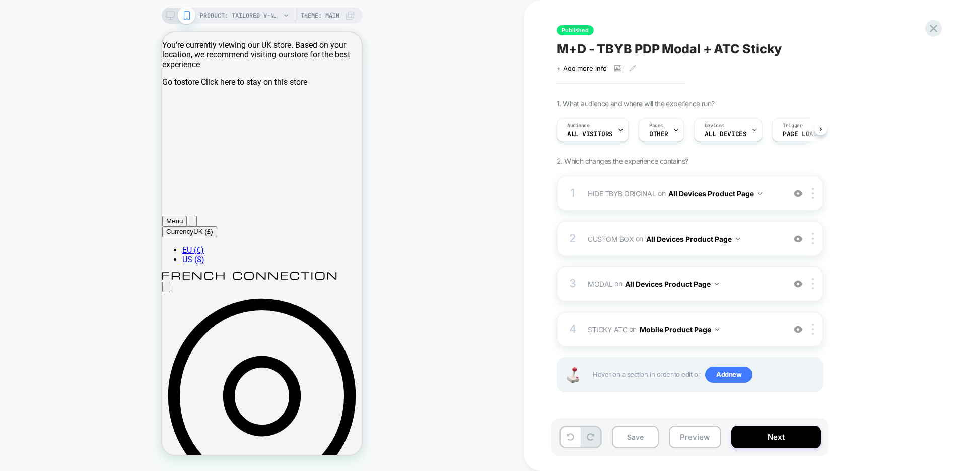
scroll to position [0, 1]
click at [596, 285] on span "MODAL" at bounding box center [600, 283] width 25 height 9
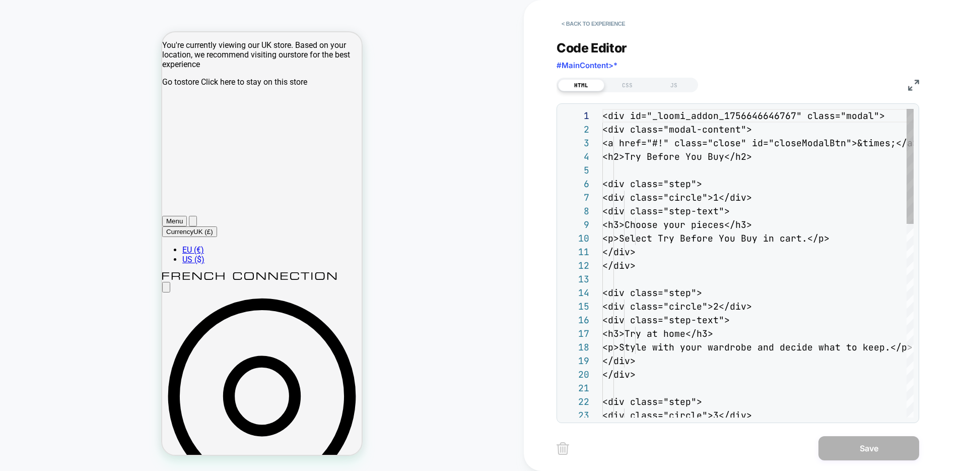
scroll to position [136, 0]
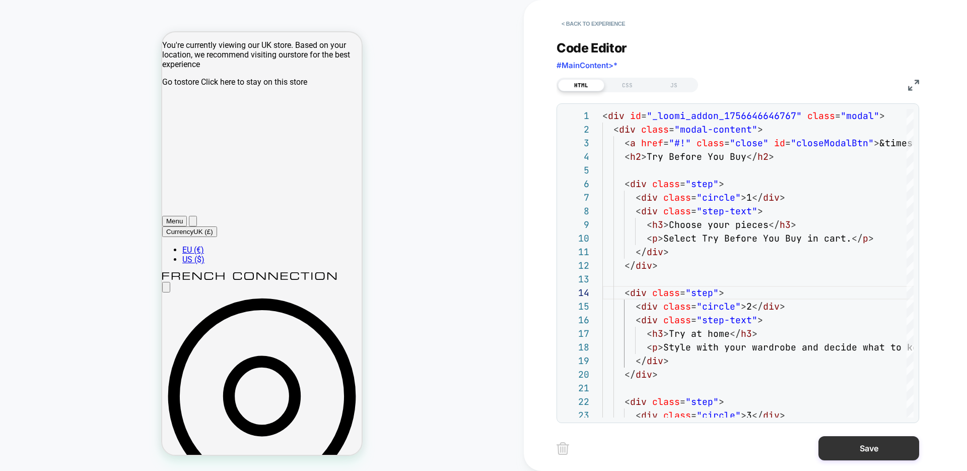
type textarea "**********"
click at [895, 450] on button "Save" at bounding box center [869, 448] width 101 height 24
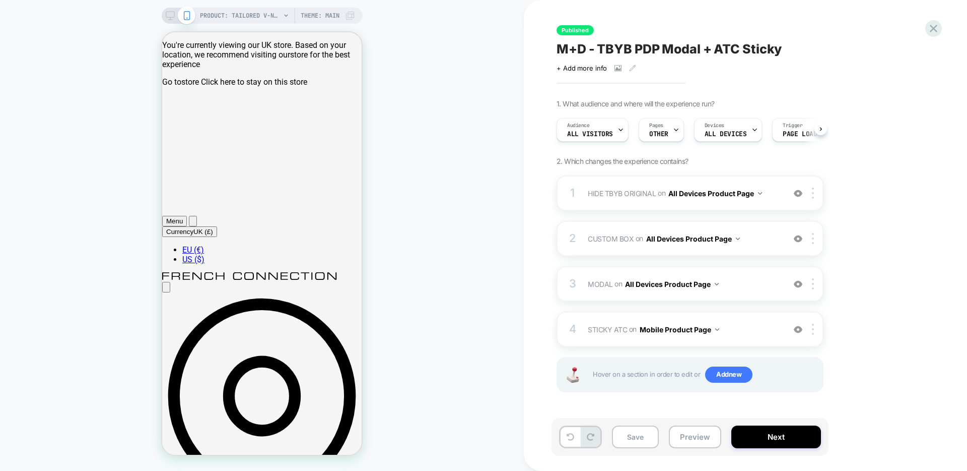
scroll to position [0, 1]
drag, startPoint x: 653, startPoint y: 442, endPoint x: 674, endPoint y: 430, distance: 23.9
click at [653, 442] on button "Save" at bounding box center [635, 436] width 47 height 23
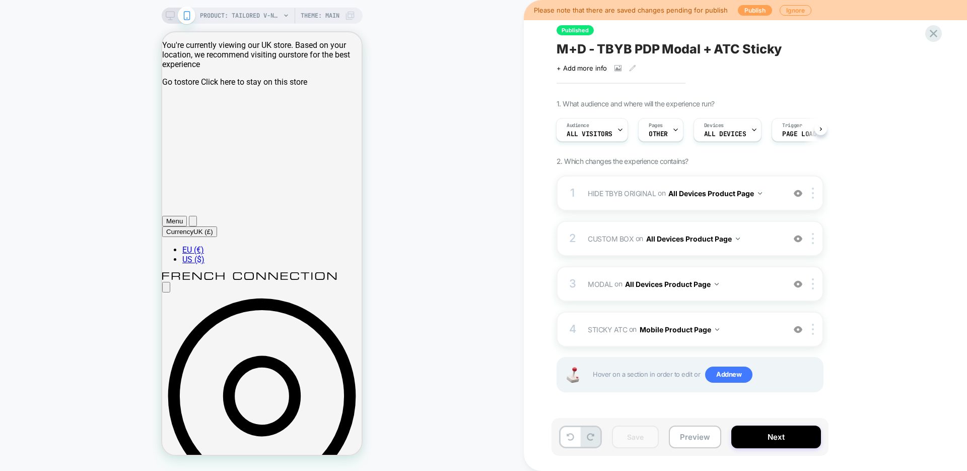
click at [764, 5] on div "Please note that there are saved changes pending for publish Publish Ignore" at bounding box center [745, 10] width 443 height 20
click at [761, 9] on button "Publish" at bounding box center [755, 10] width 34 height 11
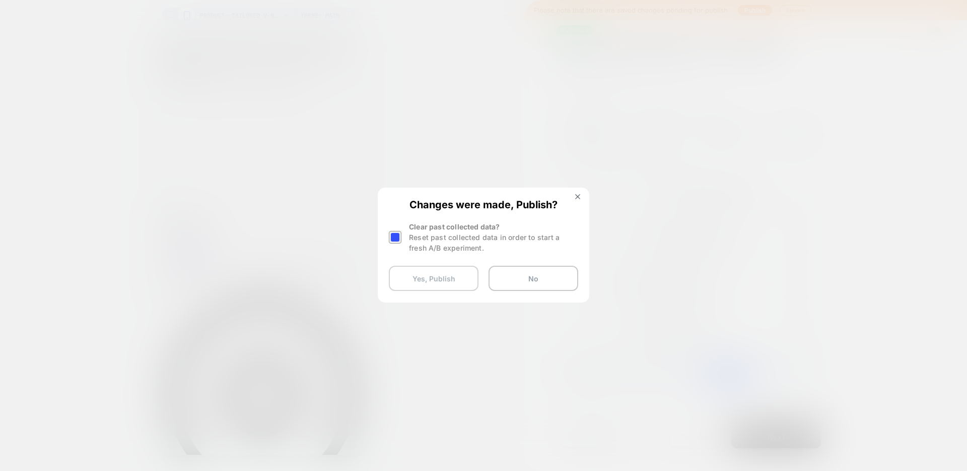
click at [416, 281] on button "Yes, Publish" at bounding box center [434, 277] width 90 height 25
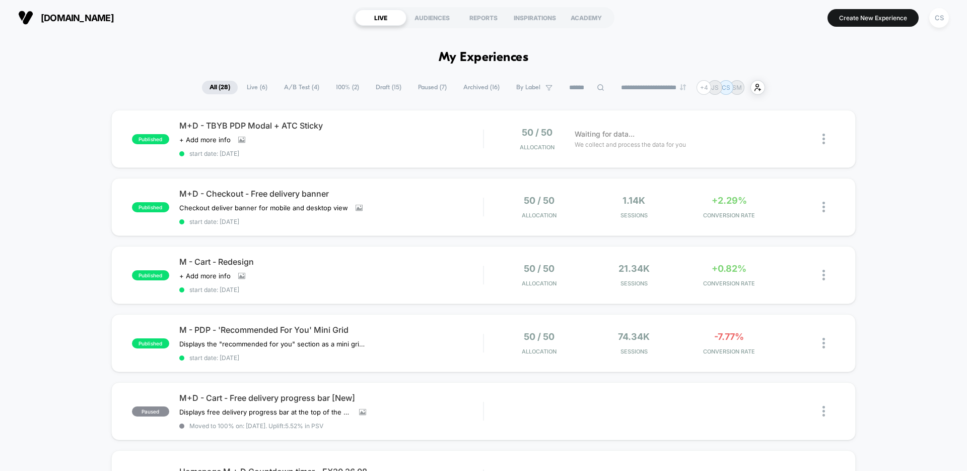
click at [537, 142] on div "50 / 50 Allocation" at bounding box center [532, 139] width 76 height 24
